Goal: Information Seeking & Learning: Learn about a topic

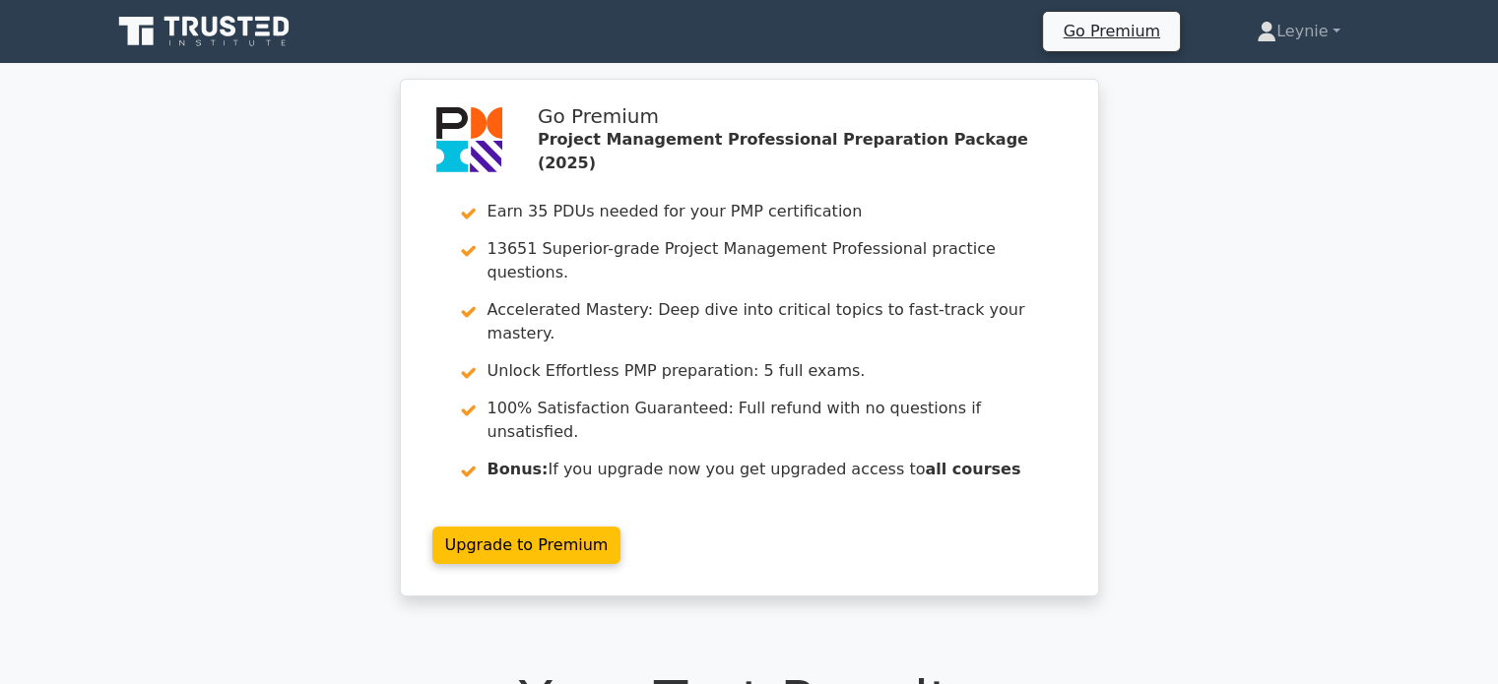
click at [258, 38] on icon at bounding box center [205, 31] width 189 height 37
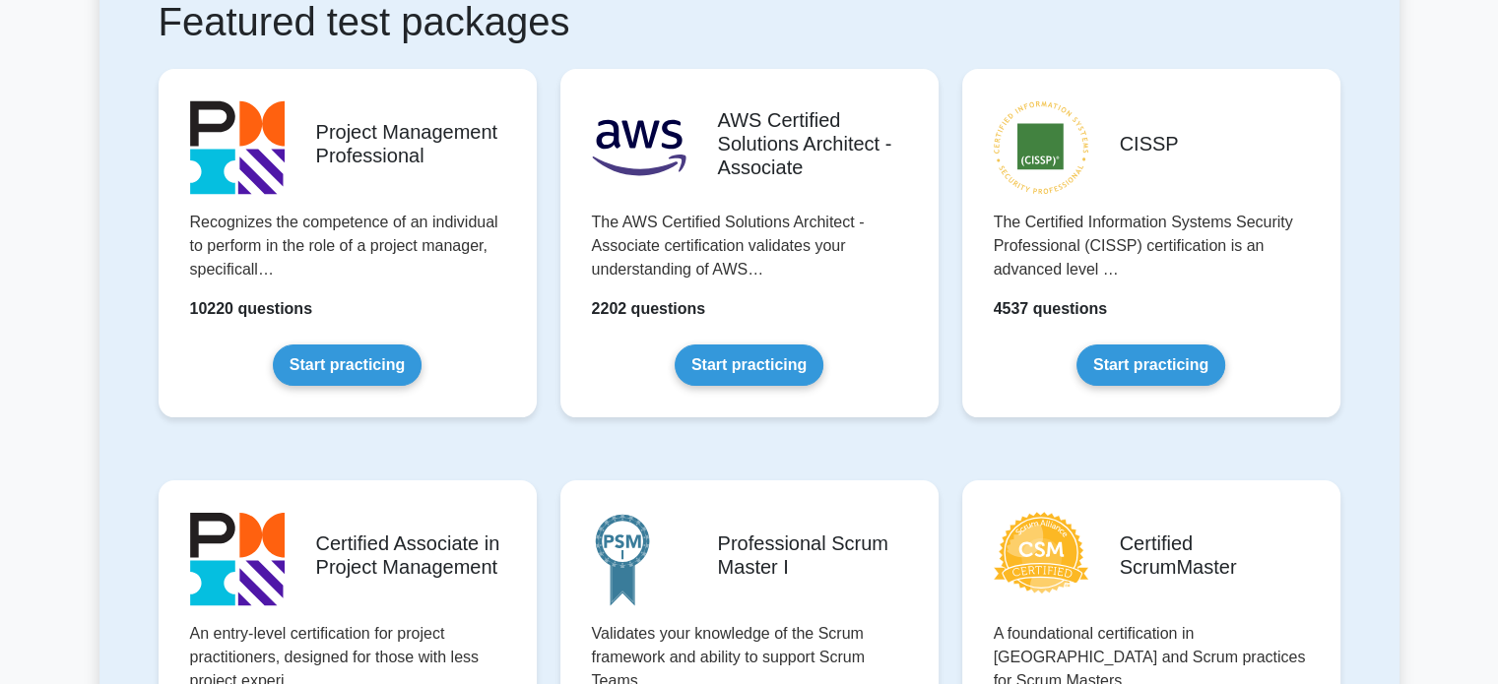
scroll to position [394, 0]
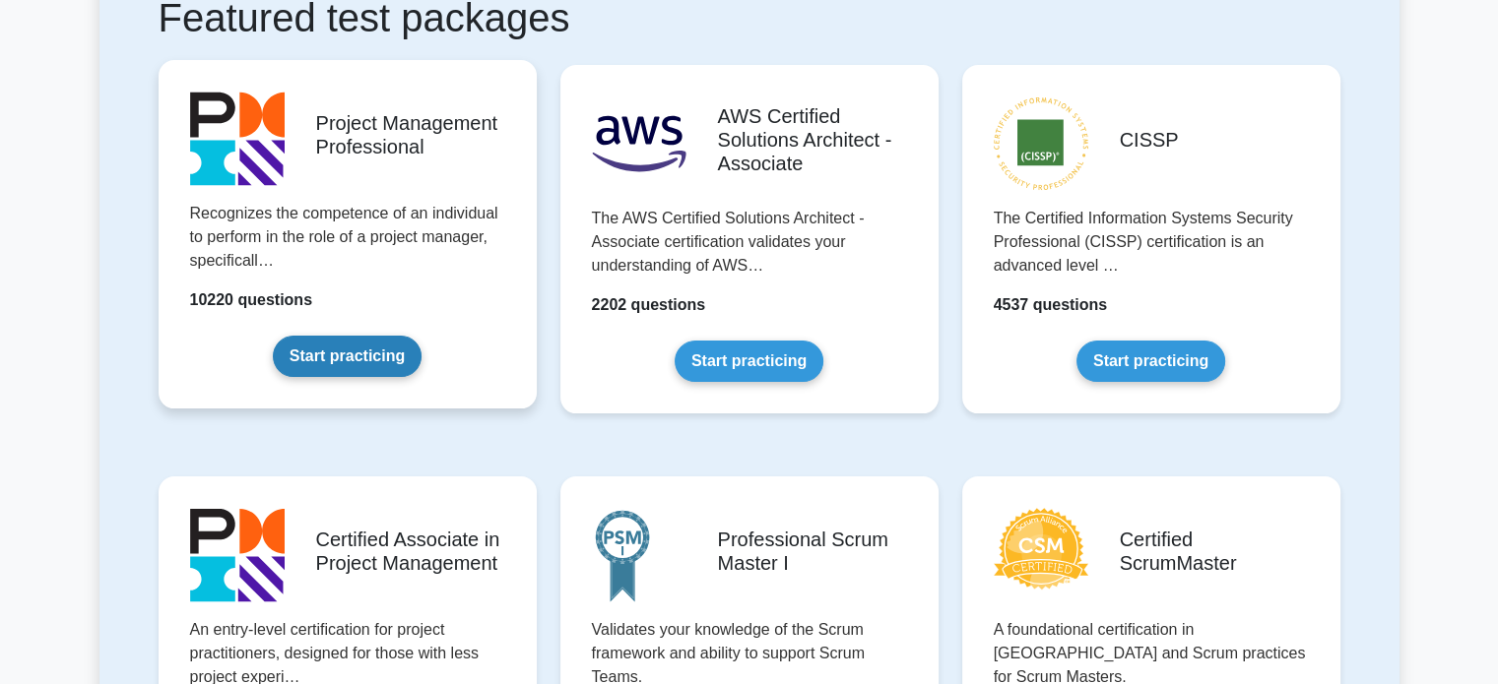
click at [344, 376] on link "Start practicing" at bounding box center [347, 356] width 149 height 41
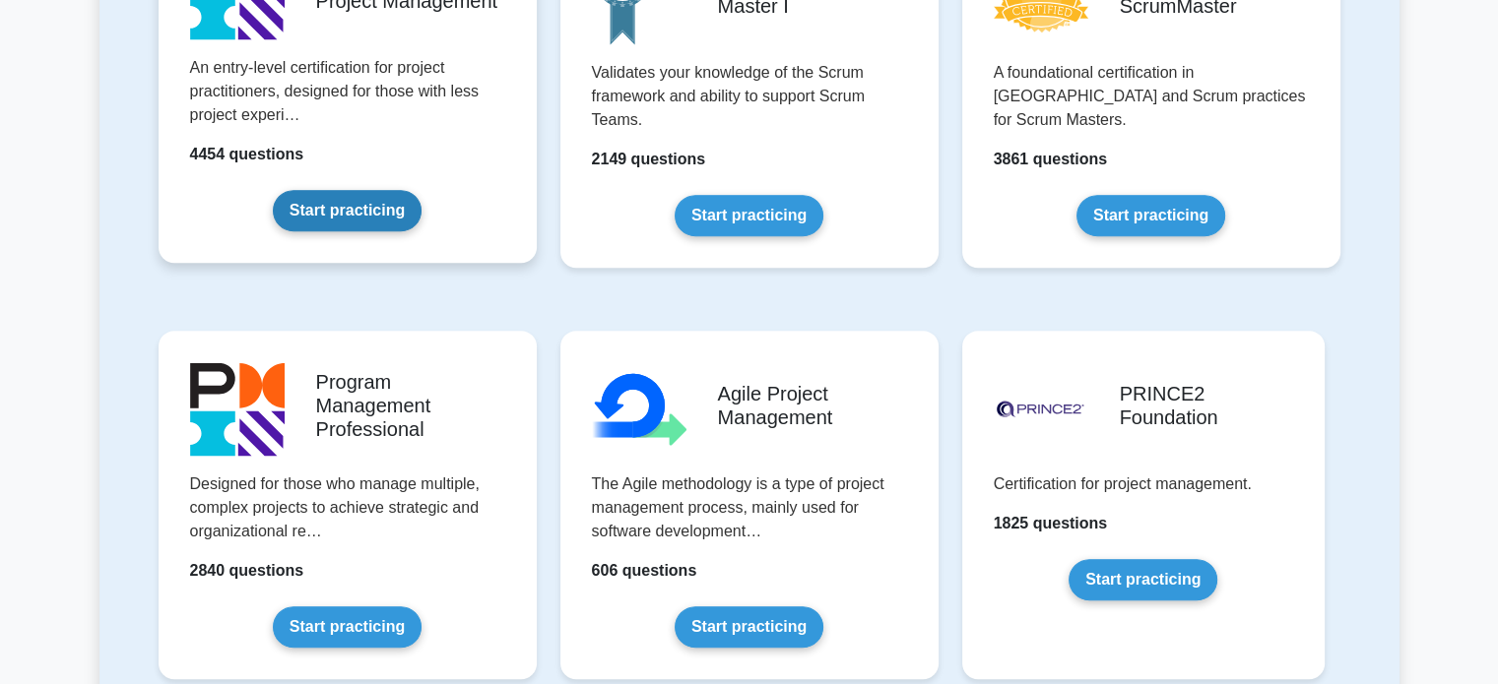
scroll to position [985, 0]
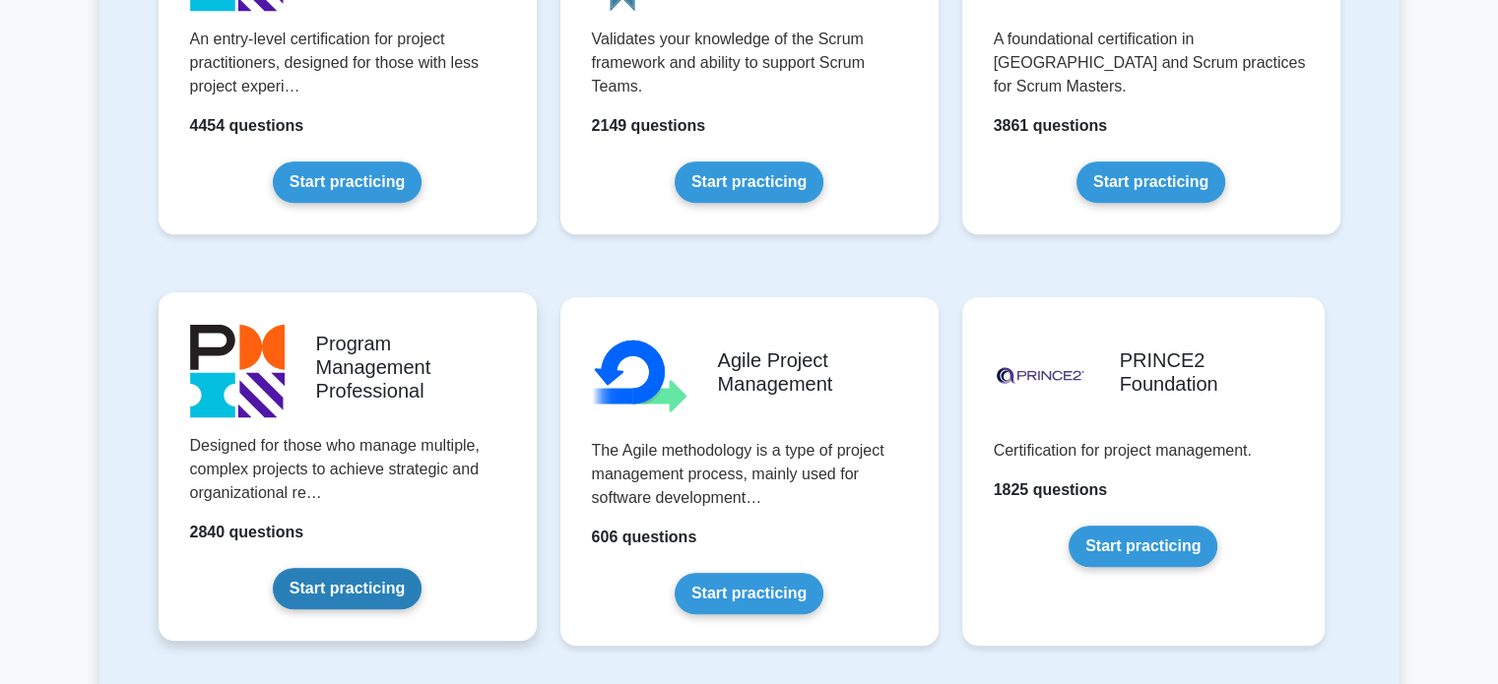
click at [396, 568] on link "Start practicing" at bounding box center [347, 588] width 149 height 41
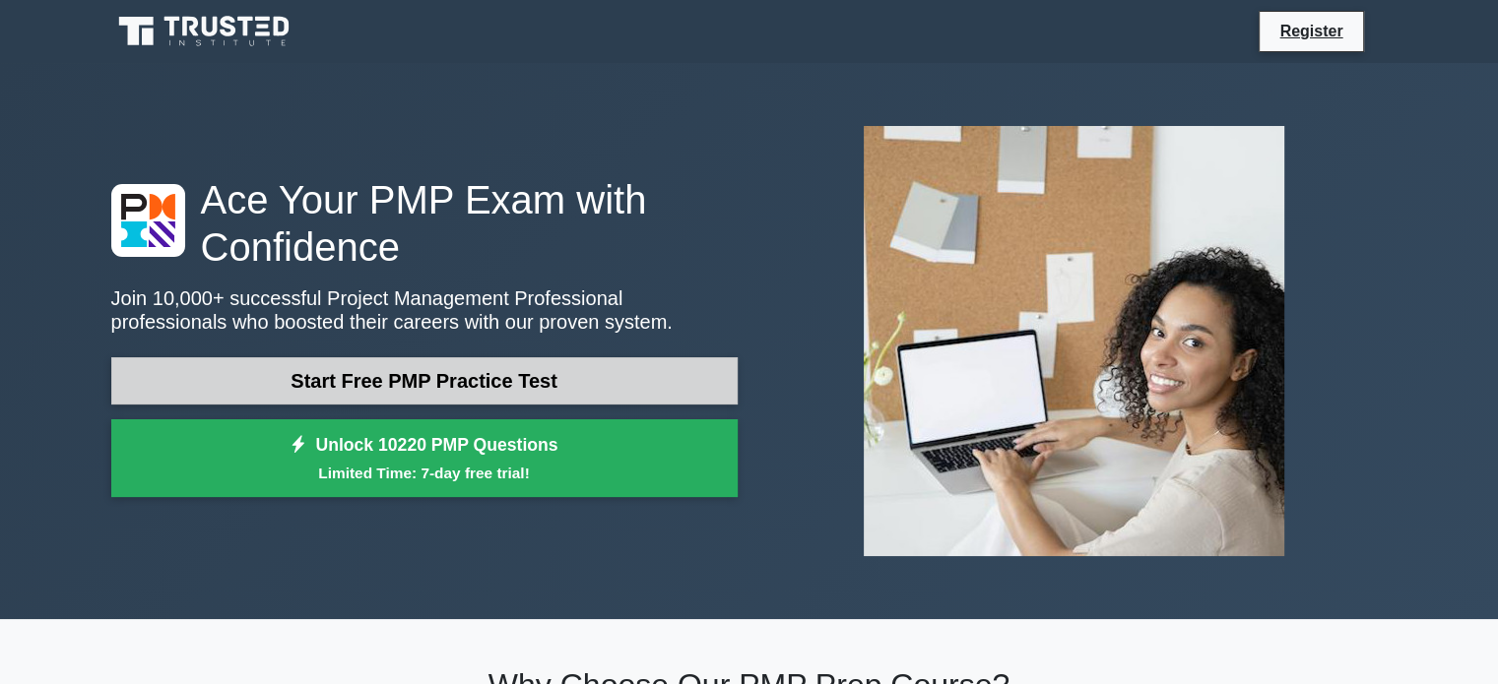
click at [427, 378] on link "Start Free PMP Practice Test" at bounding box center [424, 380] width 626 height 47
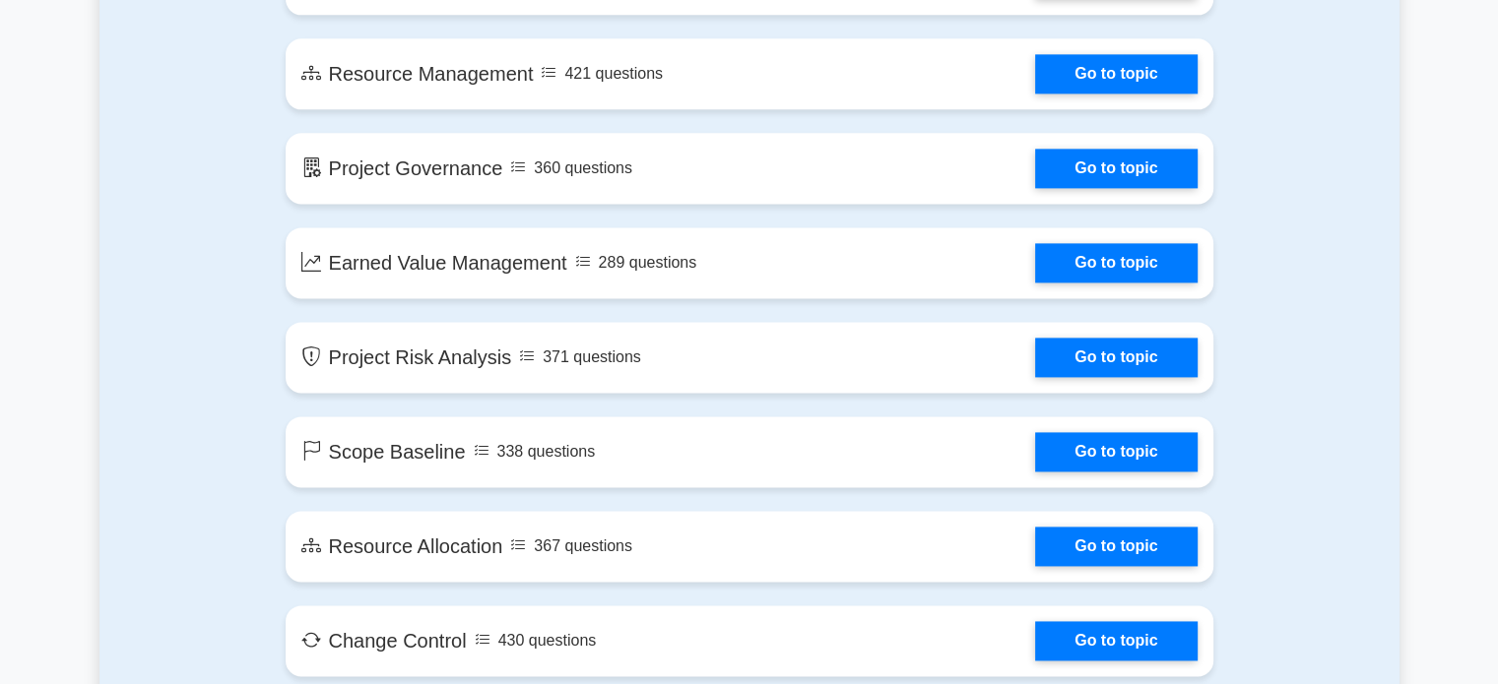
scroll to position [2855, 0]
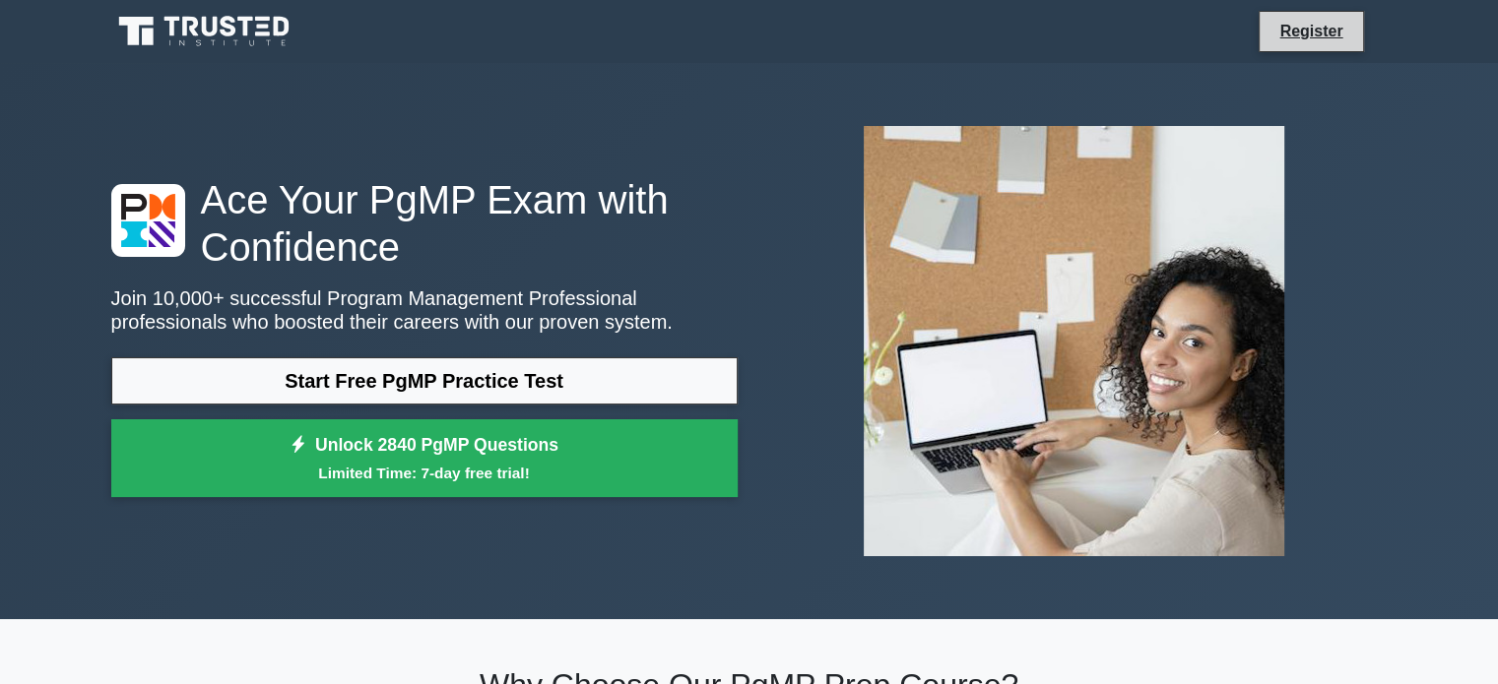
click at [1264, 19] on li "Register" at bounding box center [1310, 31] width 104 height 41
click at [1303, 35] on link "Register" at bounding box center [1310, 31] width 87 height 25
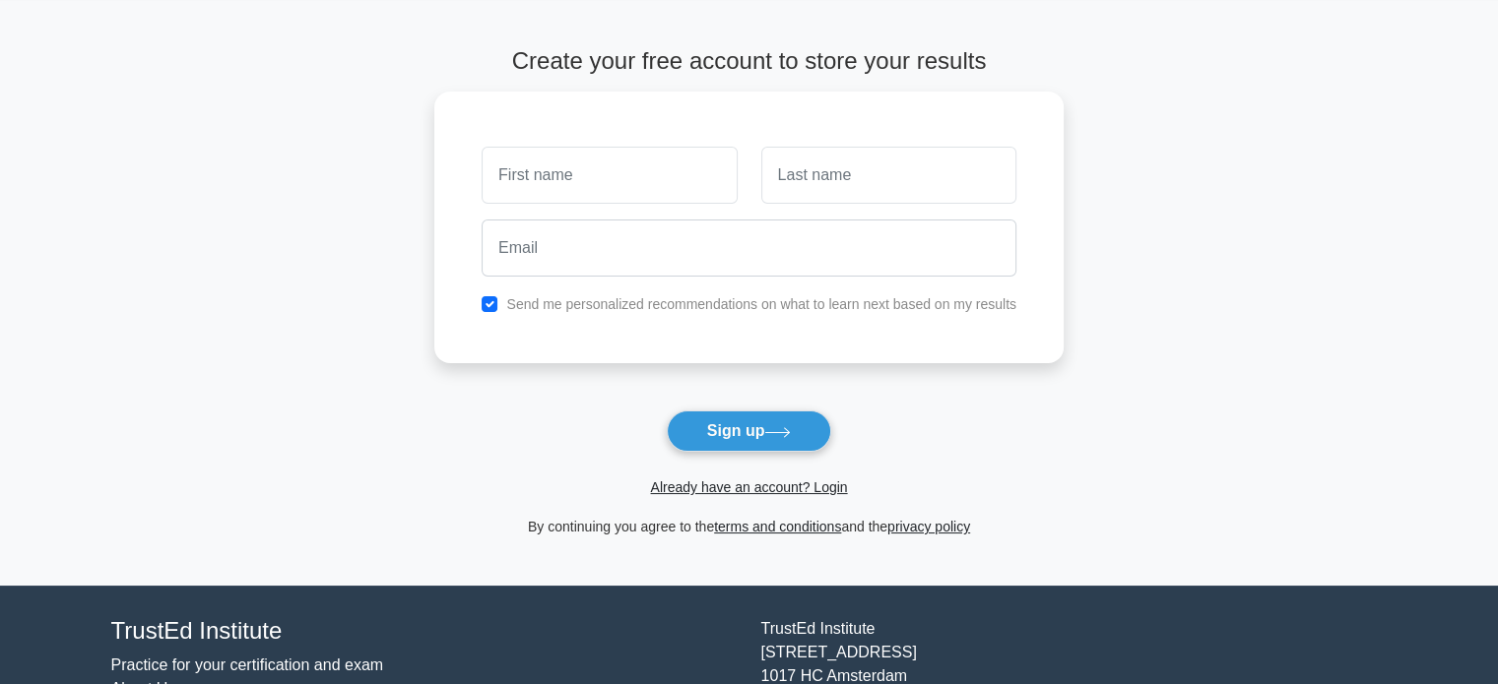
scroll to position [181, 0]
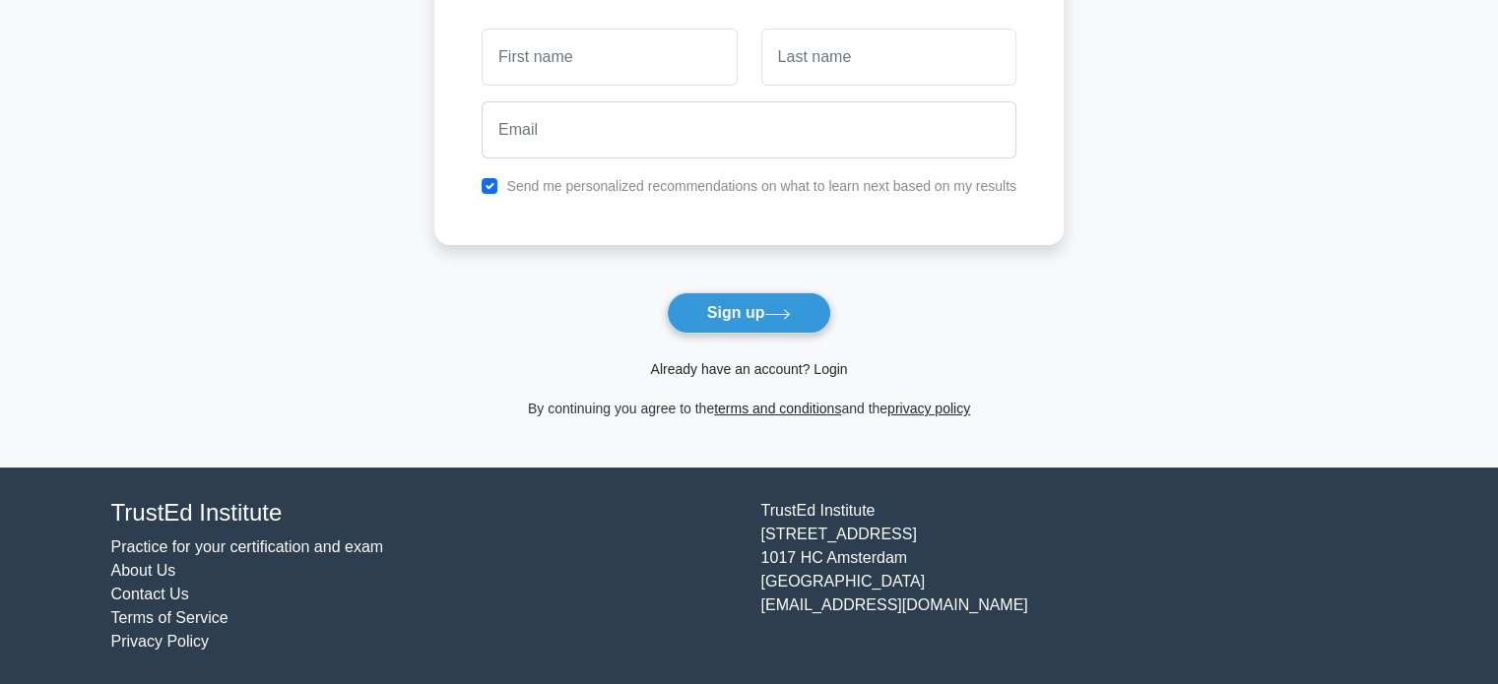
click at [793, 369] on link "Already have an account? Login" at bounding box center [748, 369] width 197 height 16
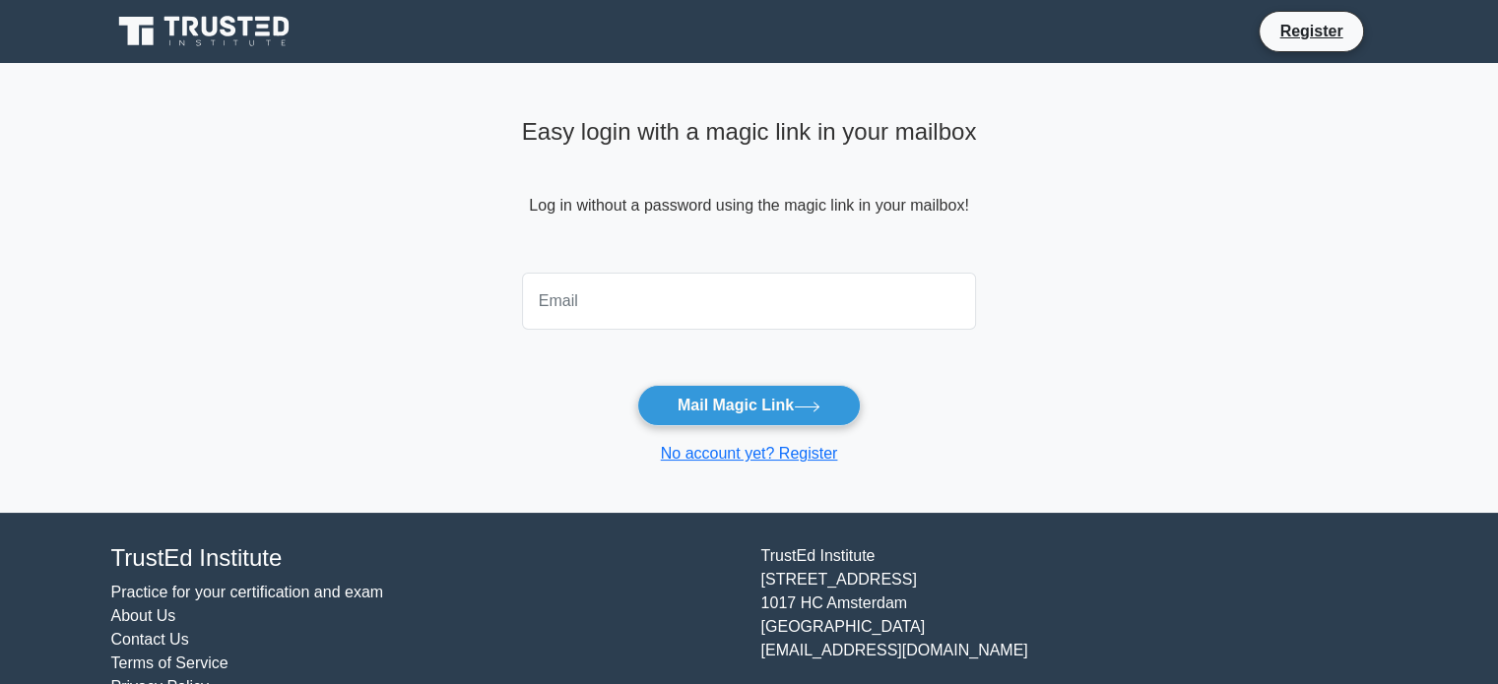
click at [816, 308] on input "email" at bounding box center [749, 301] width 455 height 57
type input "leynie.jnoel@gmail.com"
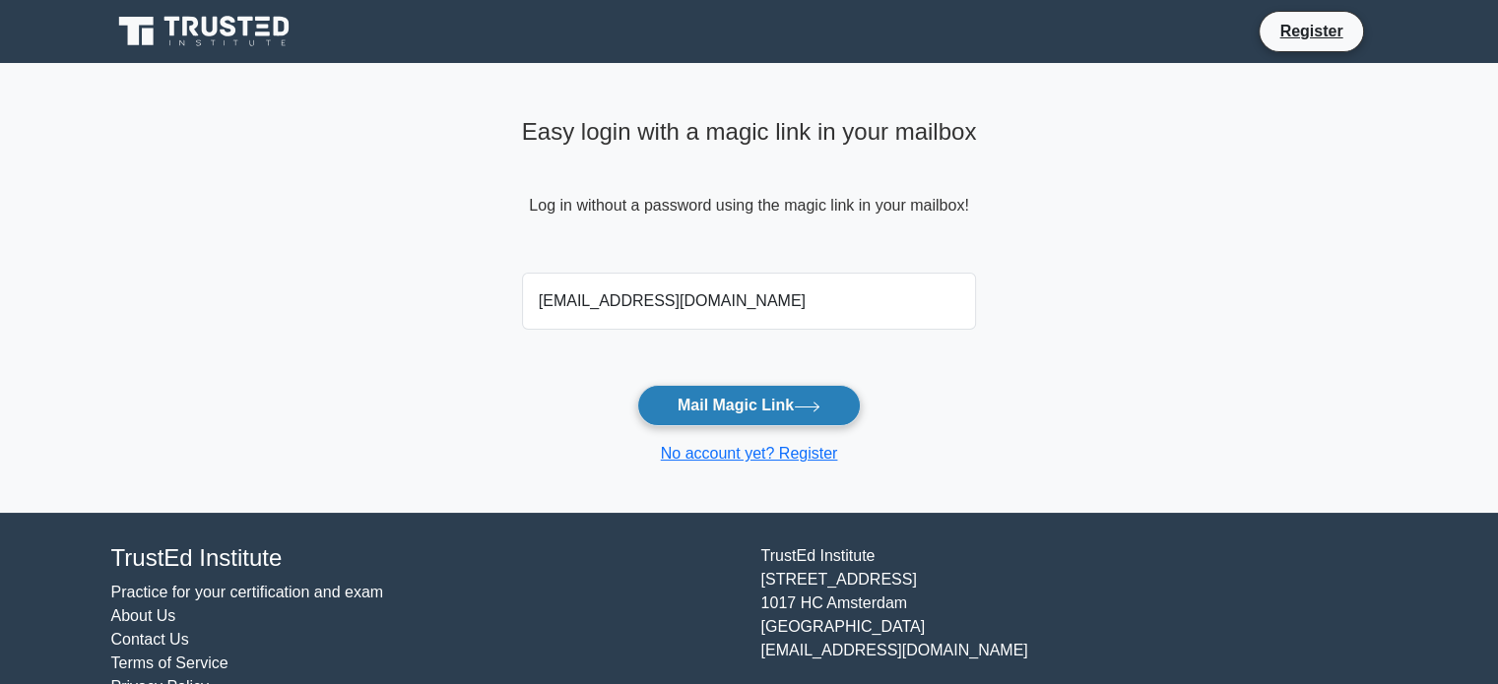
click at [712, 397] on button "Mail Magic Link" at bounding box center [748, 405] width 223 height 41
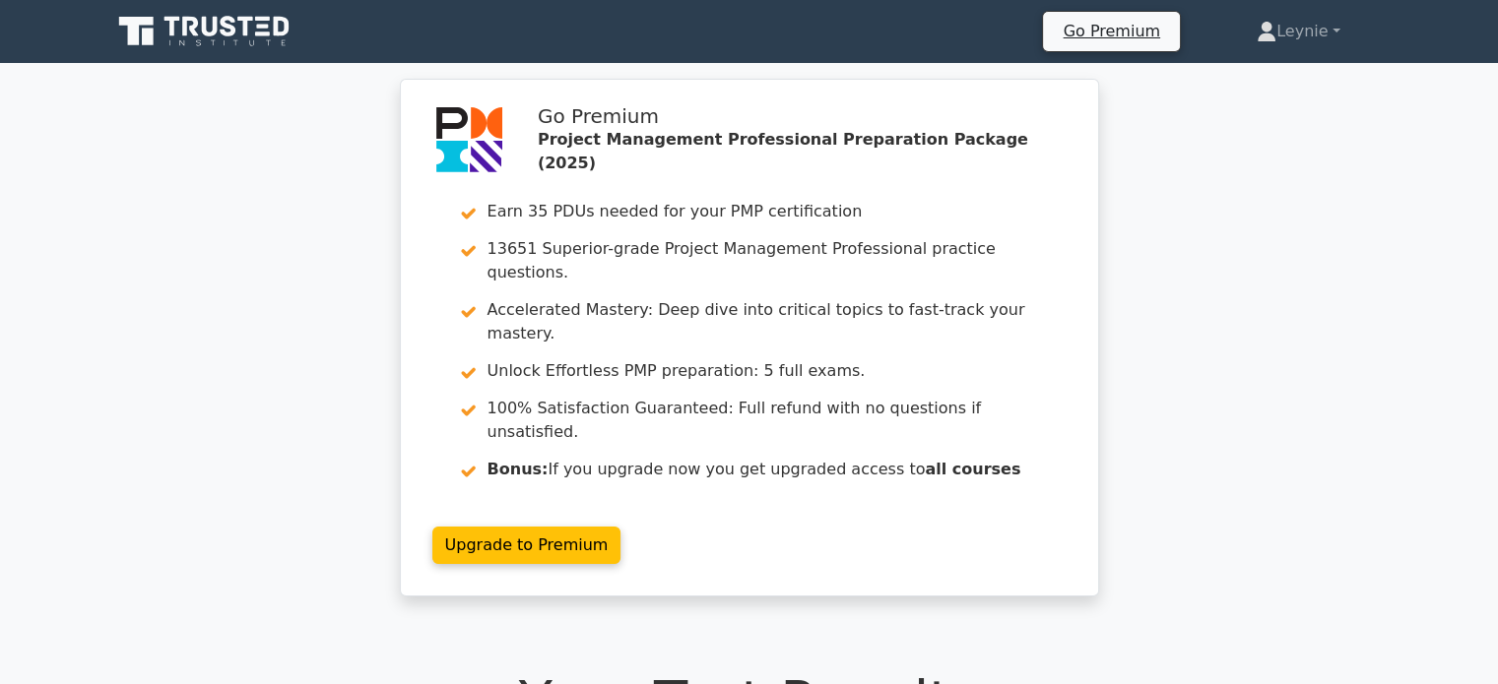
click at [177, 38] on icon at bounding box center [205, 31] width 189 height 37
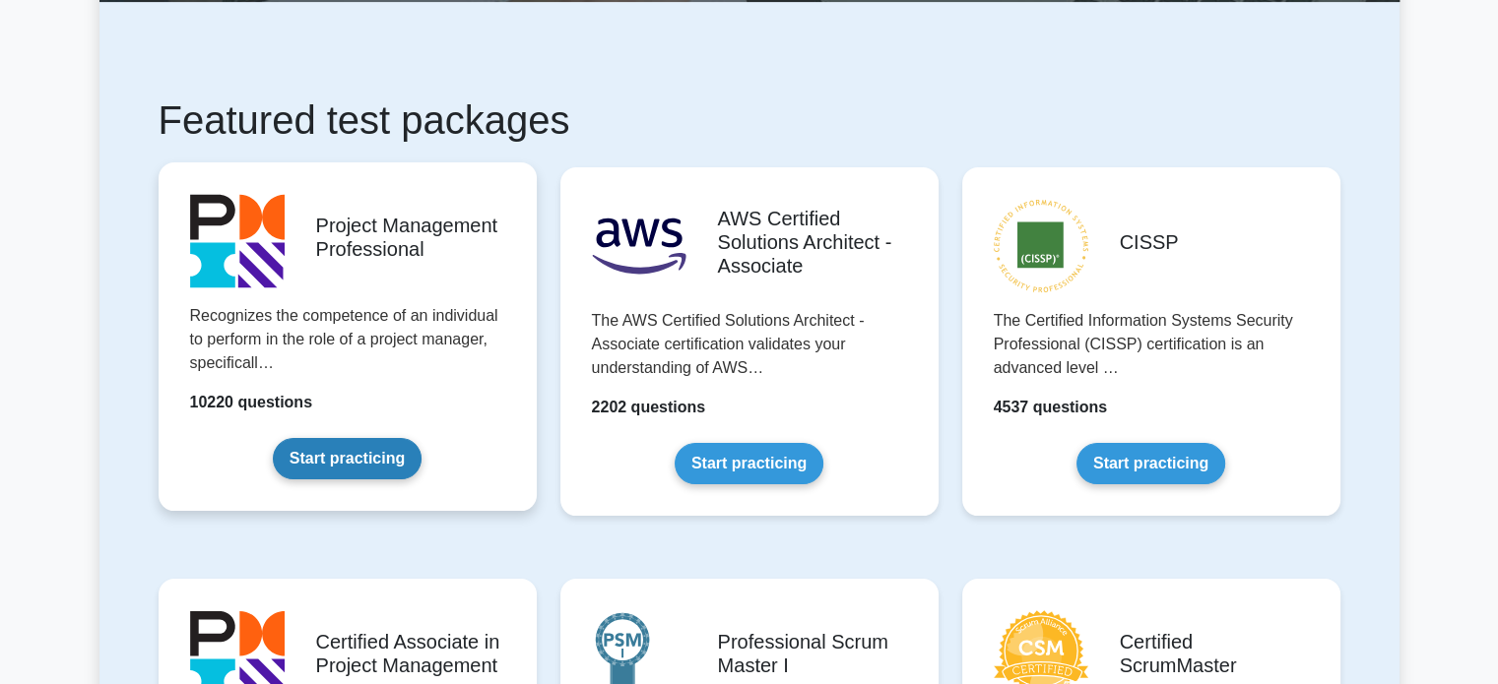
scroll to position [295, 0]
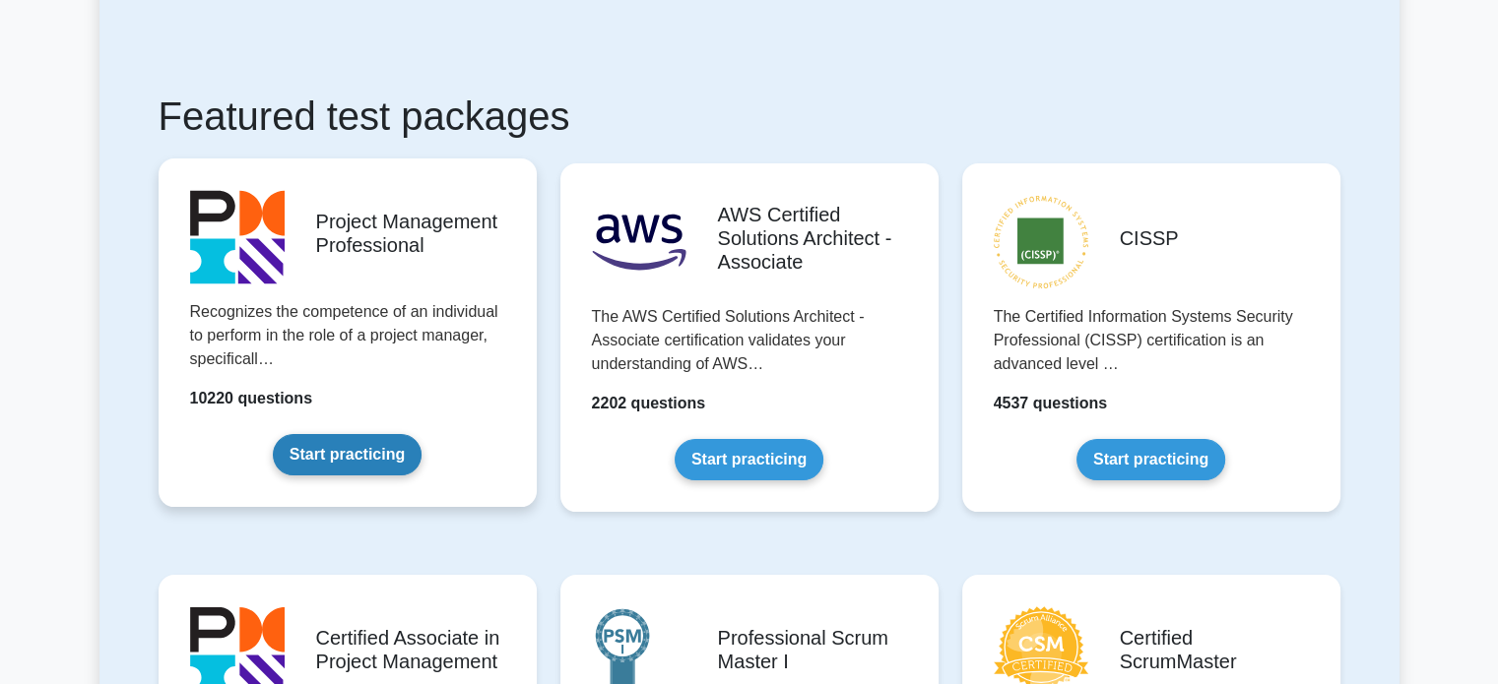
click at [390, 434] on link "Start practicing" at bounding box center [347, 454] width 149 height 41
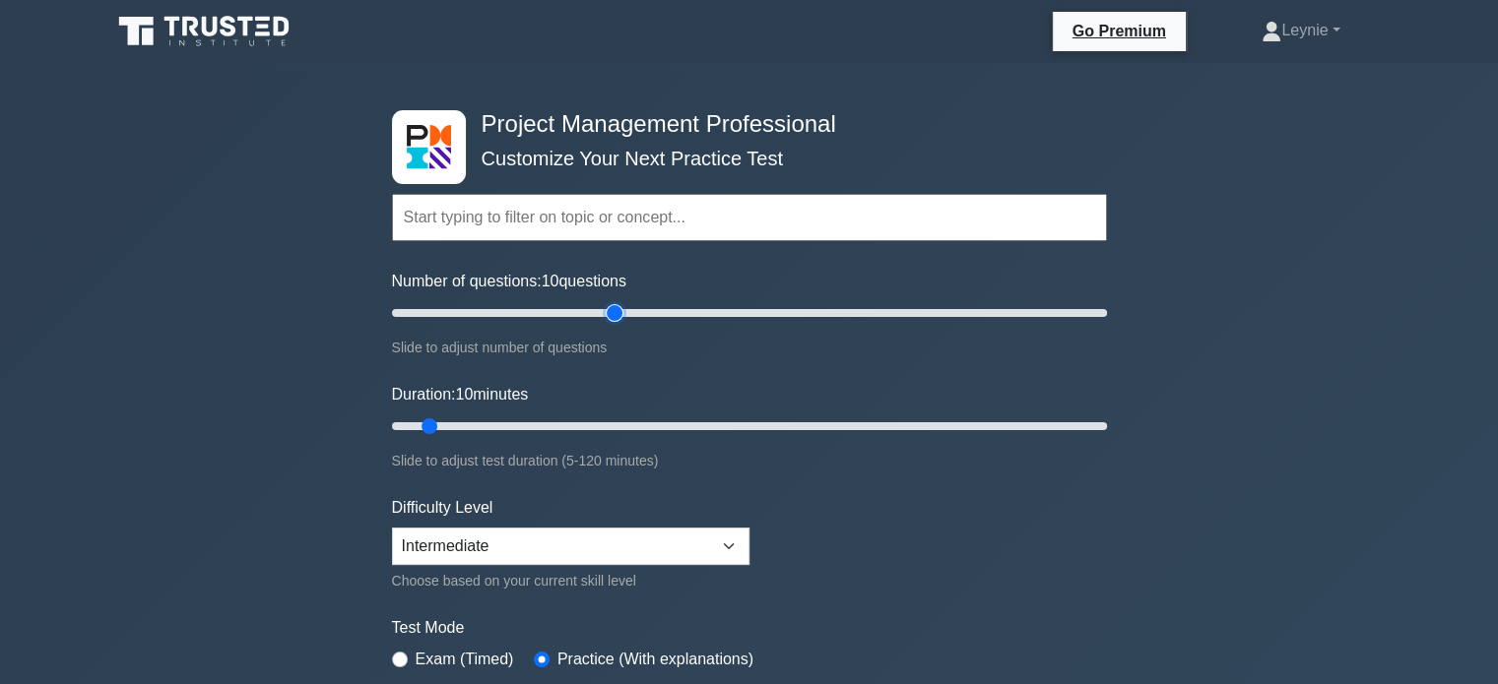
click at [611, 313] on input "Number of questions: 10 questions" at bounding box center [749, 313] width 715 height 24
click at [578, 315] on input "Number of questions: 55 questions" at bounding box center [749, 313] width 715 height 24
type input "50"
click at [554, 315] on input "Number of questions: 55 questions" at bounding box center [749, 313] width 715 height 24
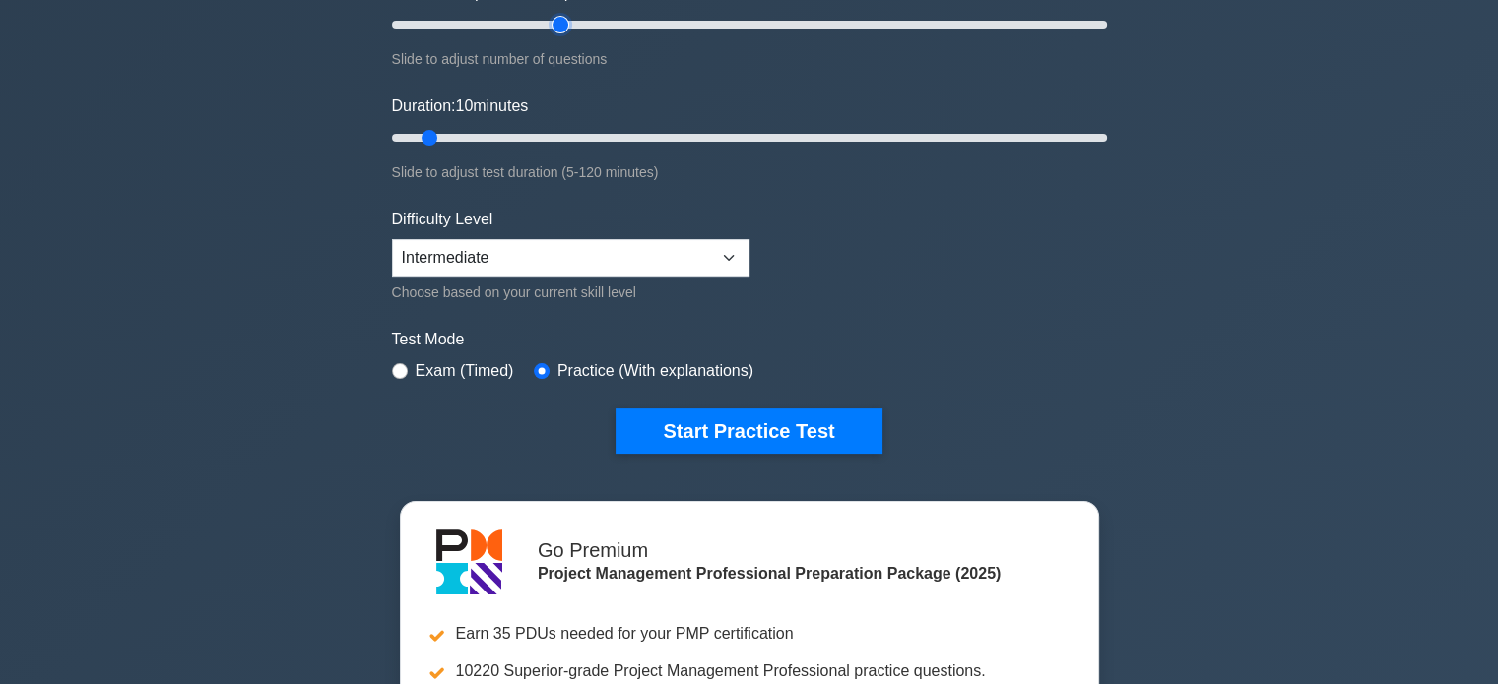
scroll to position [295, 0]
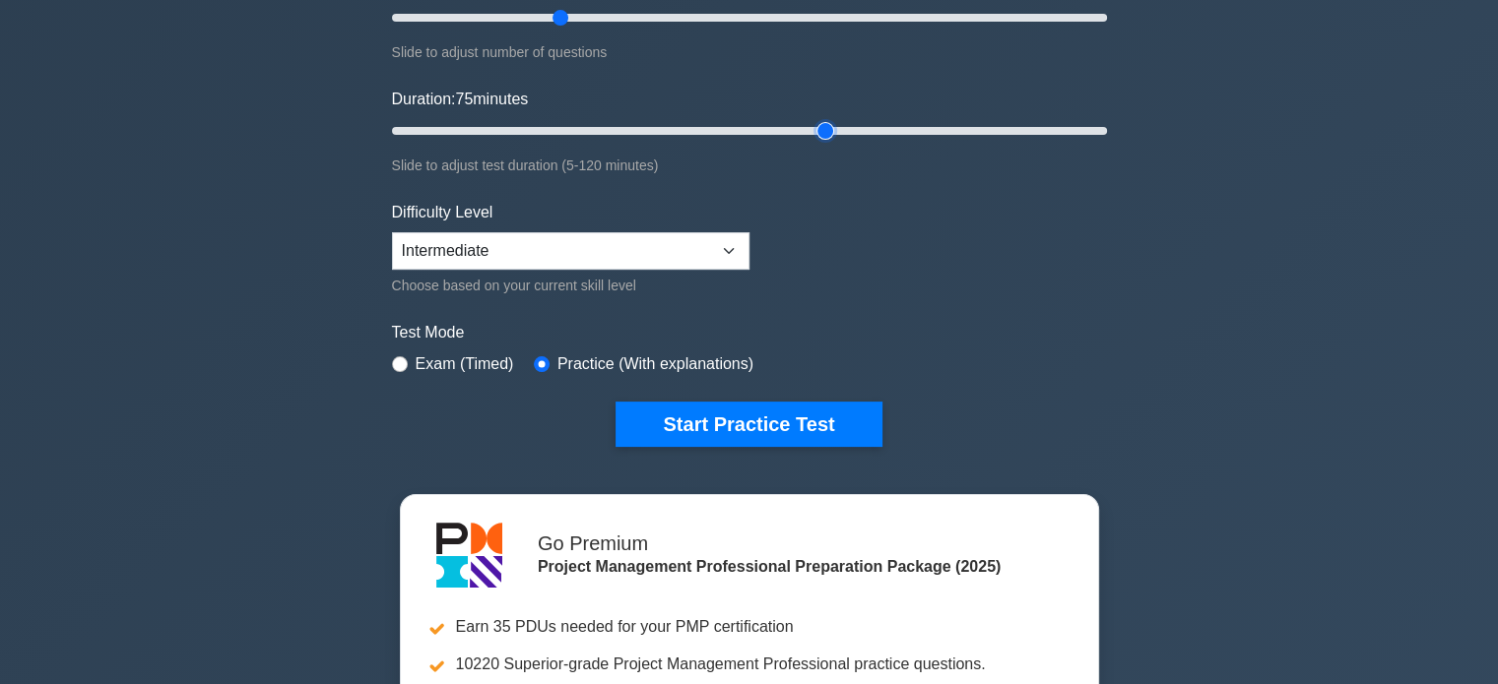
type input "75"
click at [834, 124] on input "Duration: 75 minutes" at bounding box center [749, 131] width 715 height 24
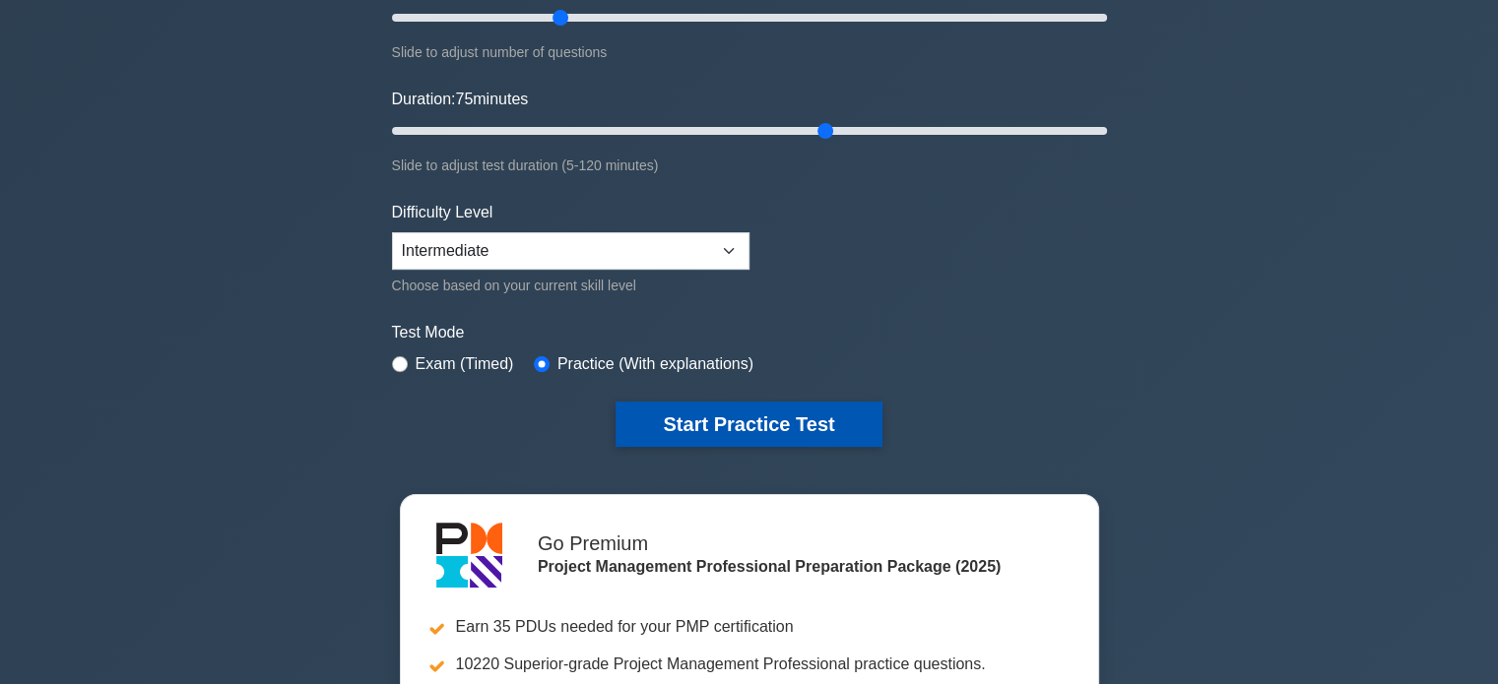
click at [736, 419] on button "Start Practice Test" at bounding box center [748, 424] width 266 height 45
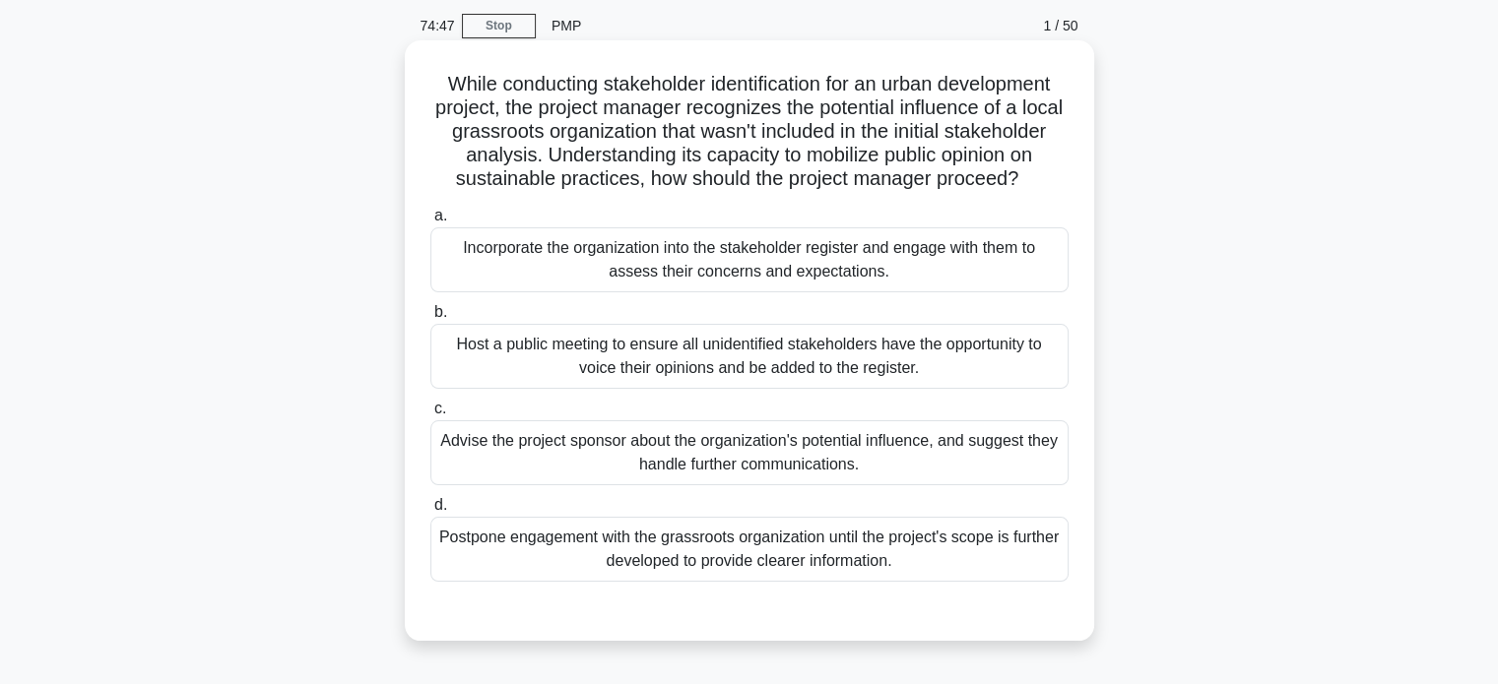
scroll to position [98, 0]
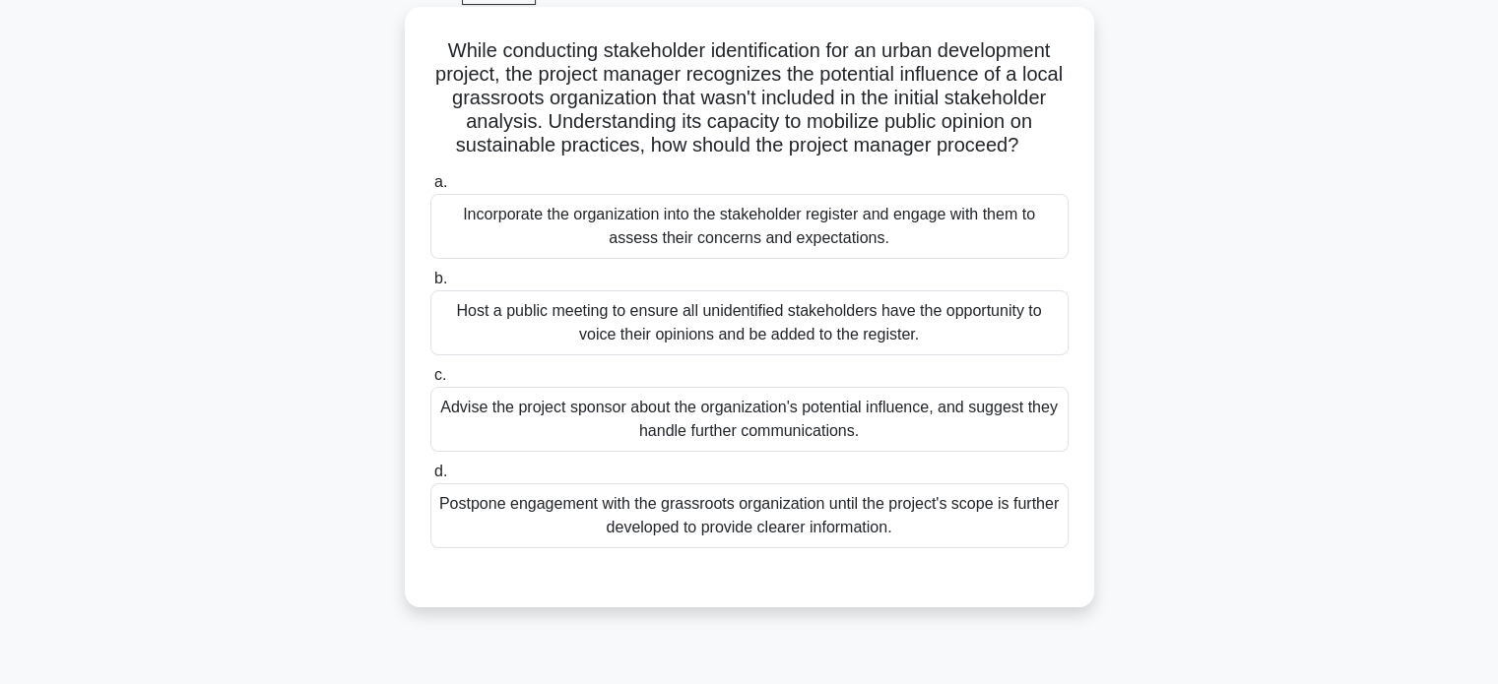
click at [780, 234] on div "Incorporate the organization into the stakeholder register and engage with them…" at bounding box center [749, 226] width 638 height 65
click at [430, 189] on input "a. Incorporate the organization into the stakeholder register and engage with t…" at bounding box center [430, 182] width 0 height 13
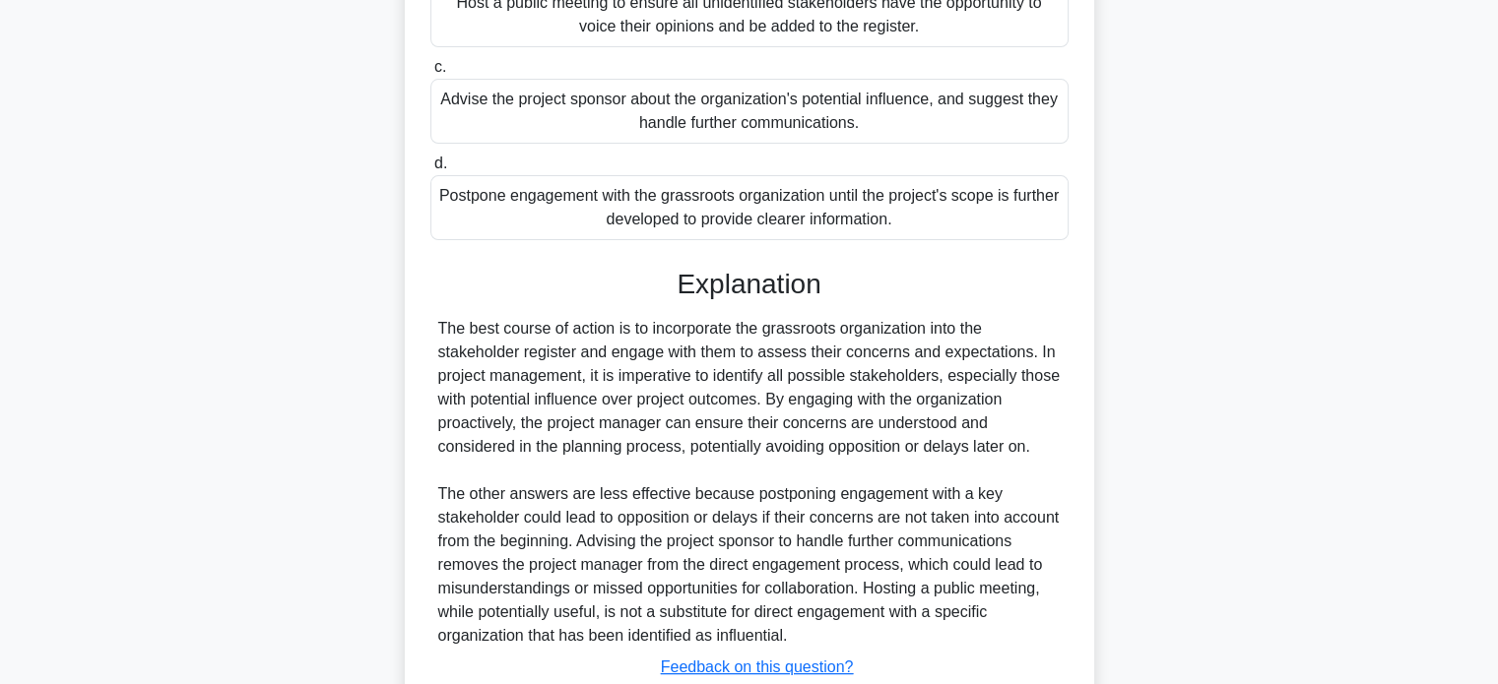
scroll to position [571, 0]
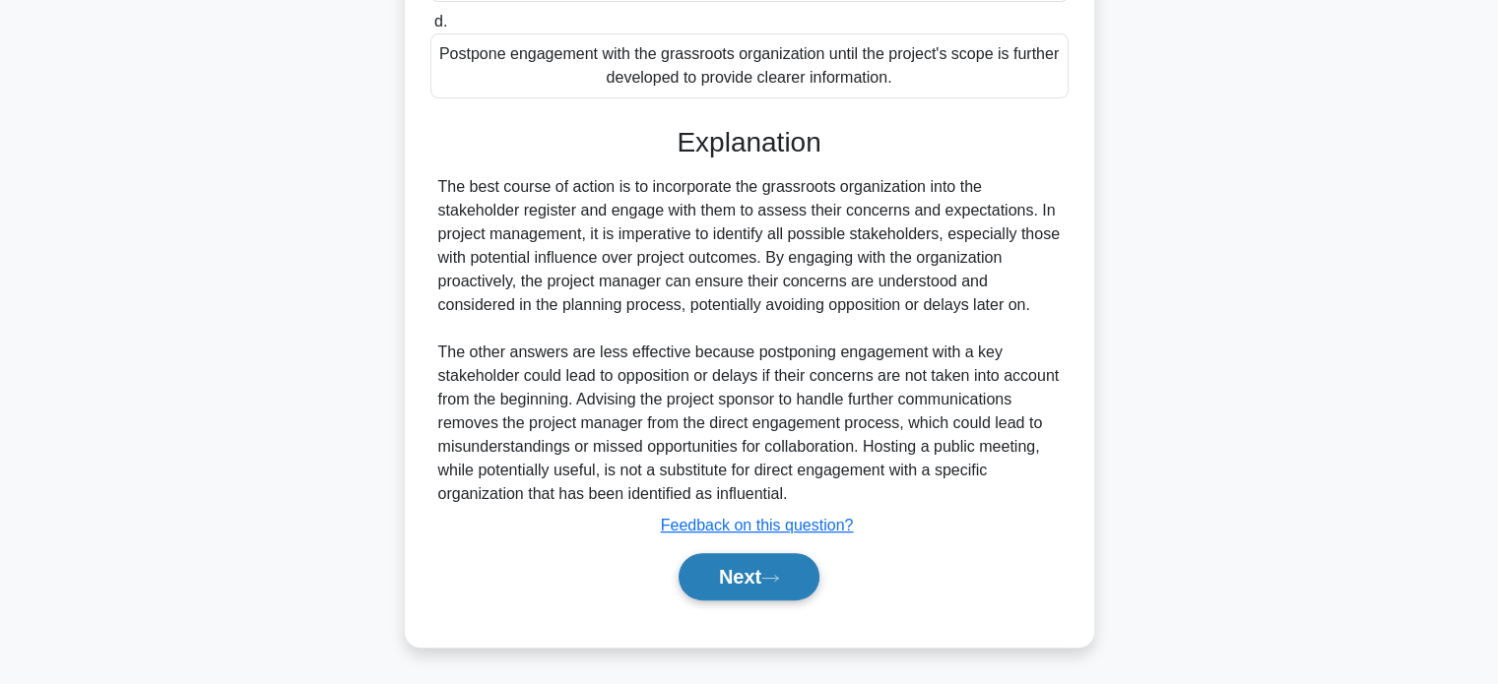
click at [800, 567] on button "Next" at bounding box center [748, 576] width 141 height 47
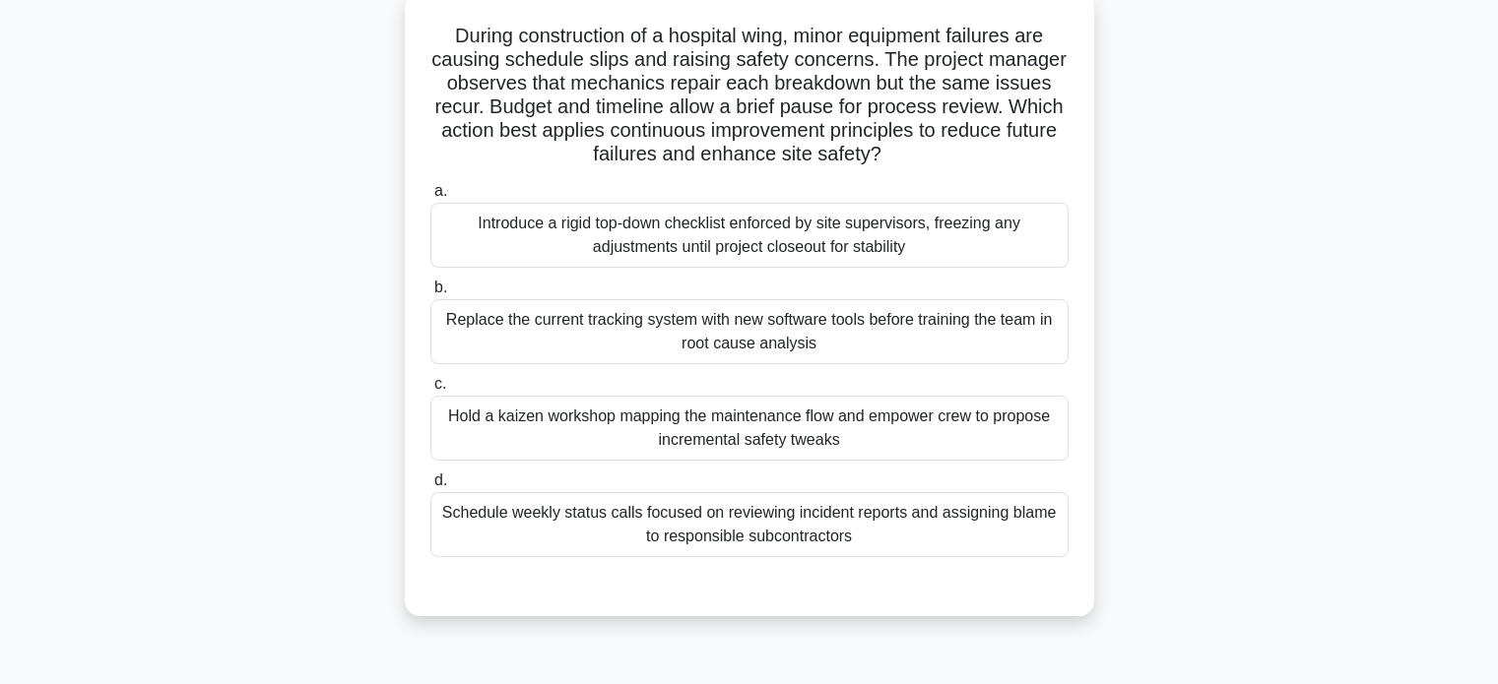
scroll to position [84, 0]
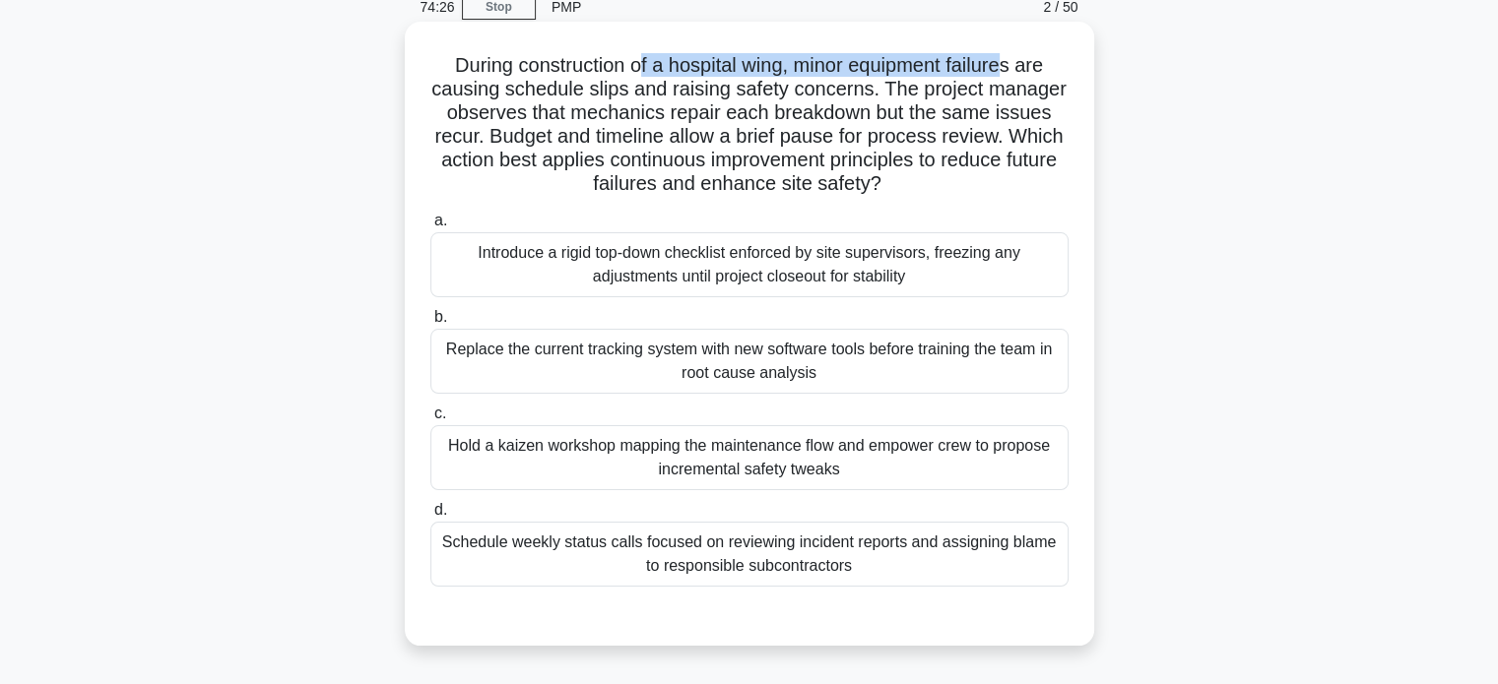
drag, startPoint x: 636, startPoint y: 66, endPoint x: 1014, endPoint y: 67, distance: 378.1
click at [1013, 65] on h5 "During construction of a hospital wing, minor equipment failures are causing sc…" at bounding box center [749, 125] width 642 height 144
click at [857, 541] on div "Schedule weekly status calls focused on reviewing incident reports and assignin…" at bounding box center [749, 554] width 638 height 65
click at [430, 517] on input "d. Schedule weekly status calls focused on reviewing incident reports and assig…" at bounding box center [430, 510] width 0 height 13
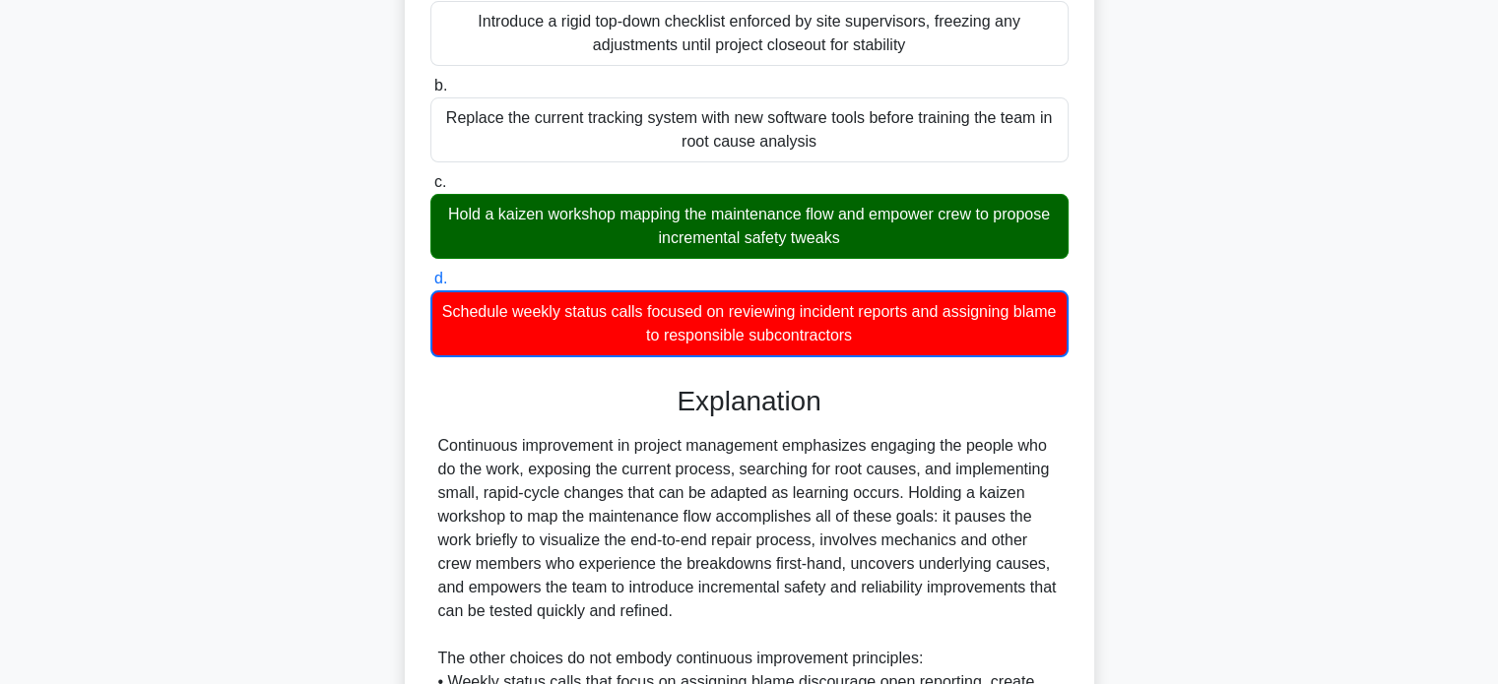
scroll to position [576, 0]
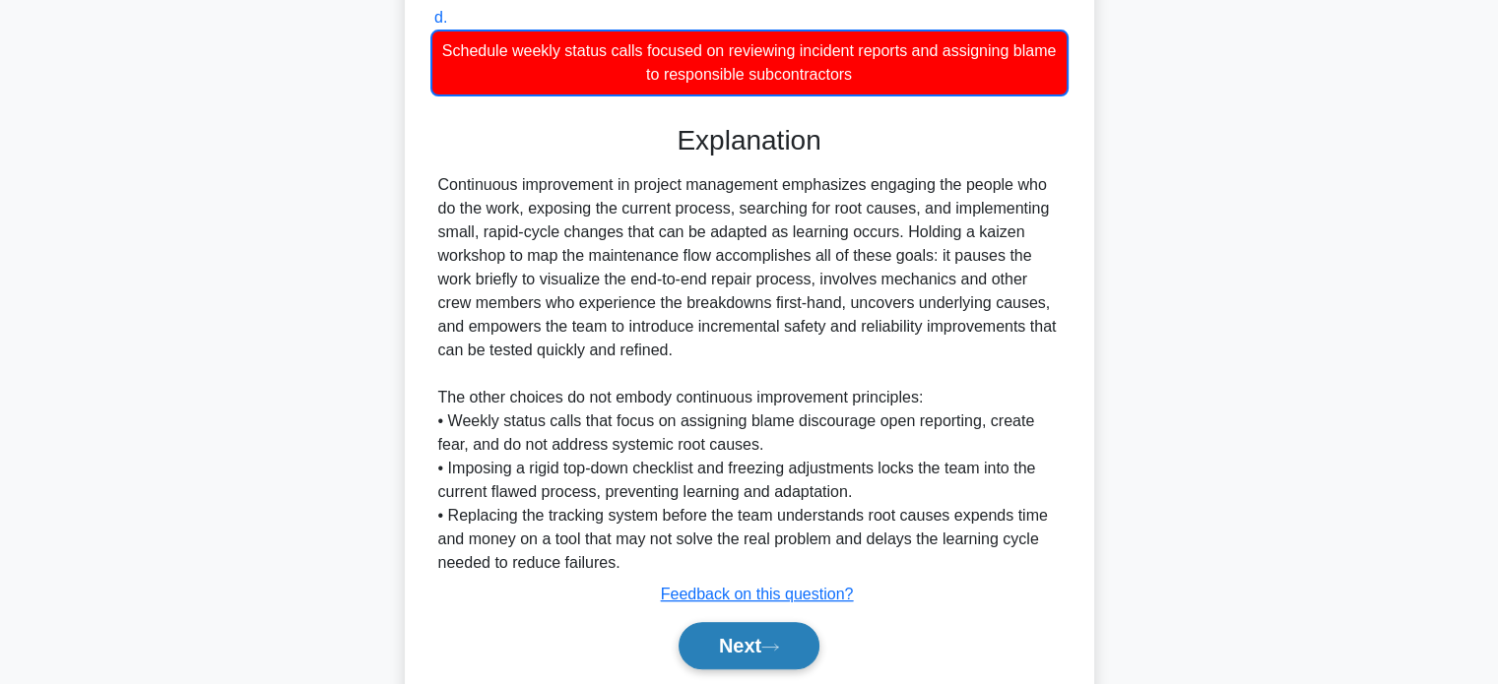
click at [756, 641] on button "Next" at bounding box center [748, 645] width 141 height 47
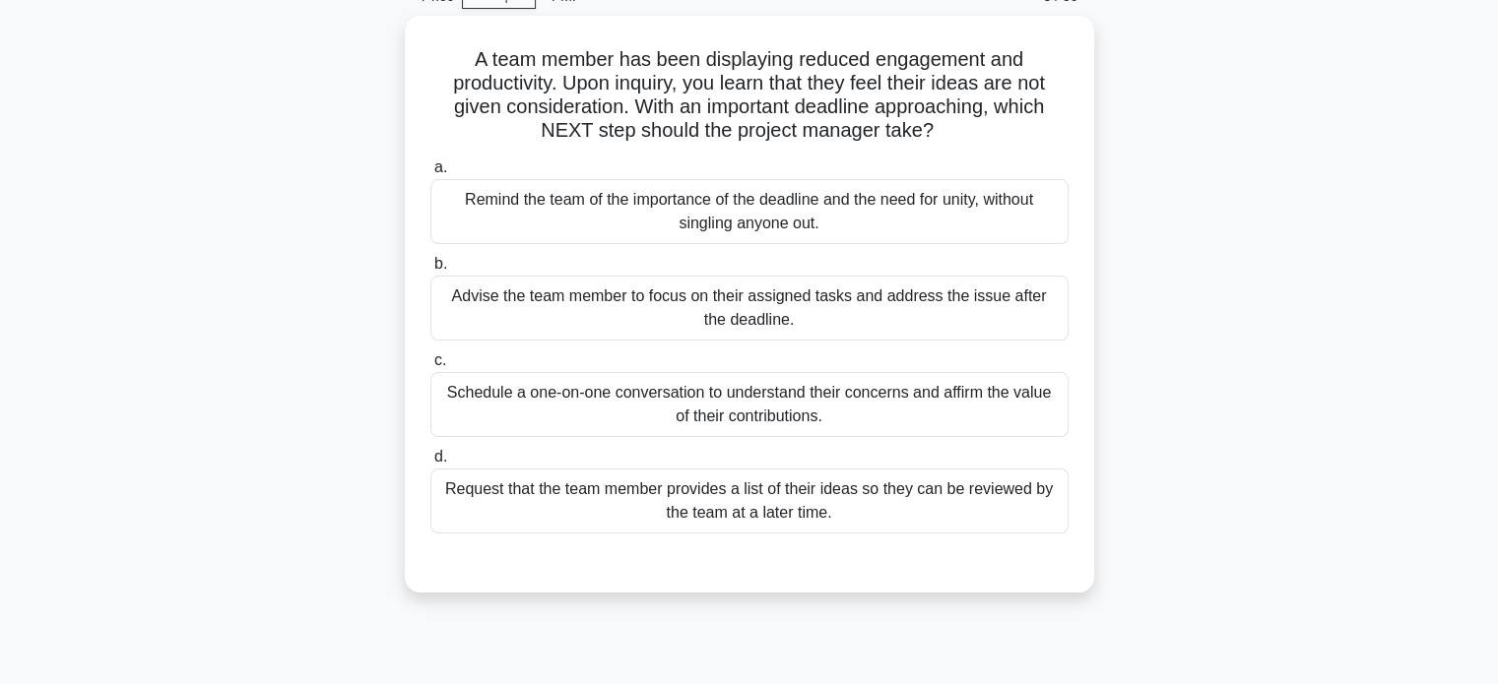
scroll to position [84, 0]
